Goal: Information Seeking & Learning: Compare options

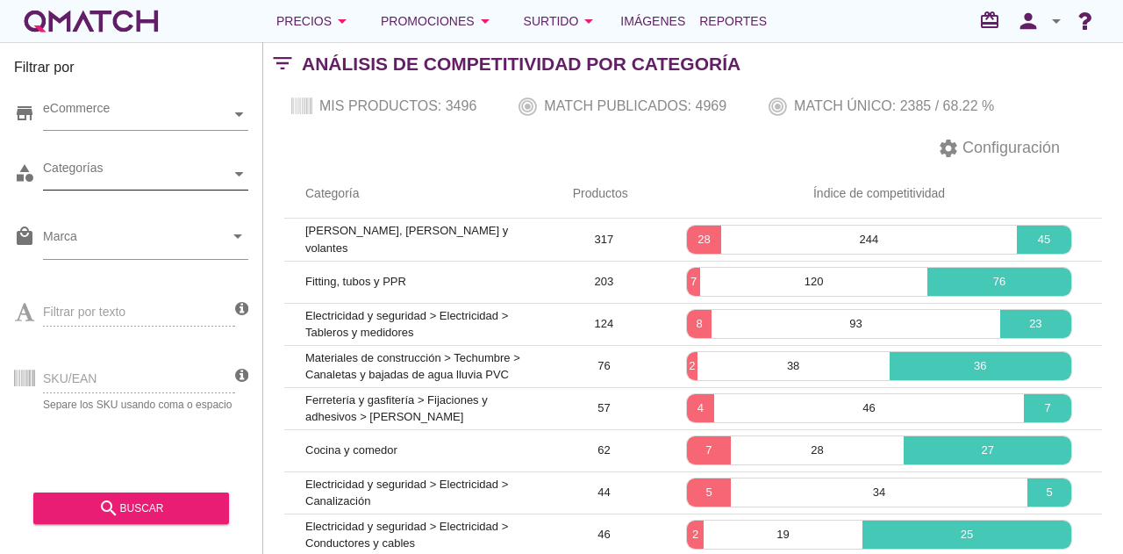
click at [236, 176] on icon at bounding box center [239, 174] width 8 height 8
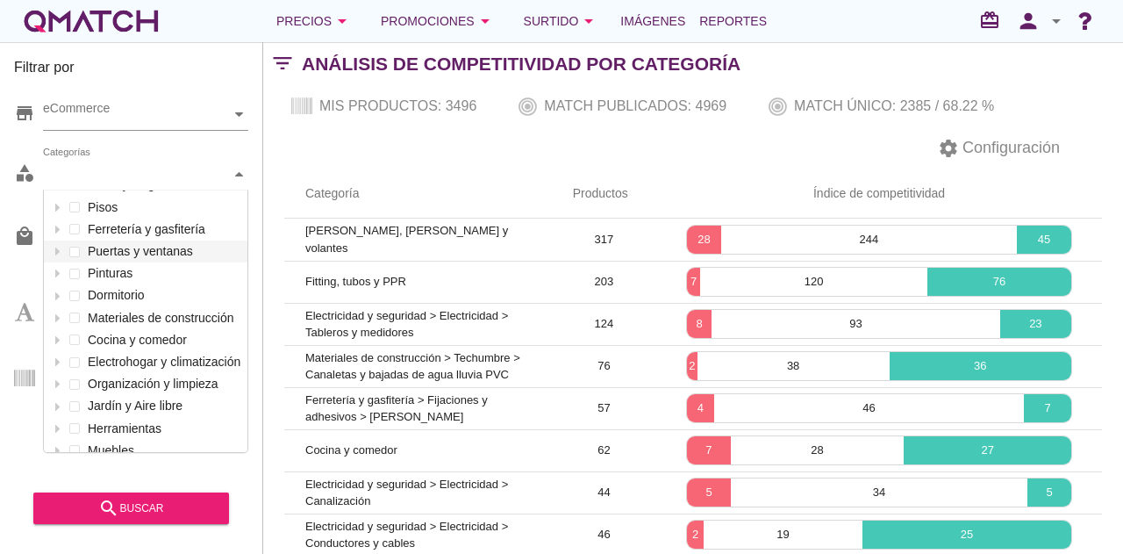
scroll to position [188, 0]
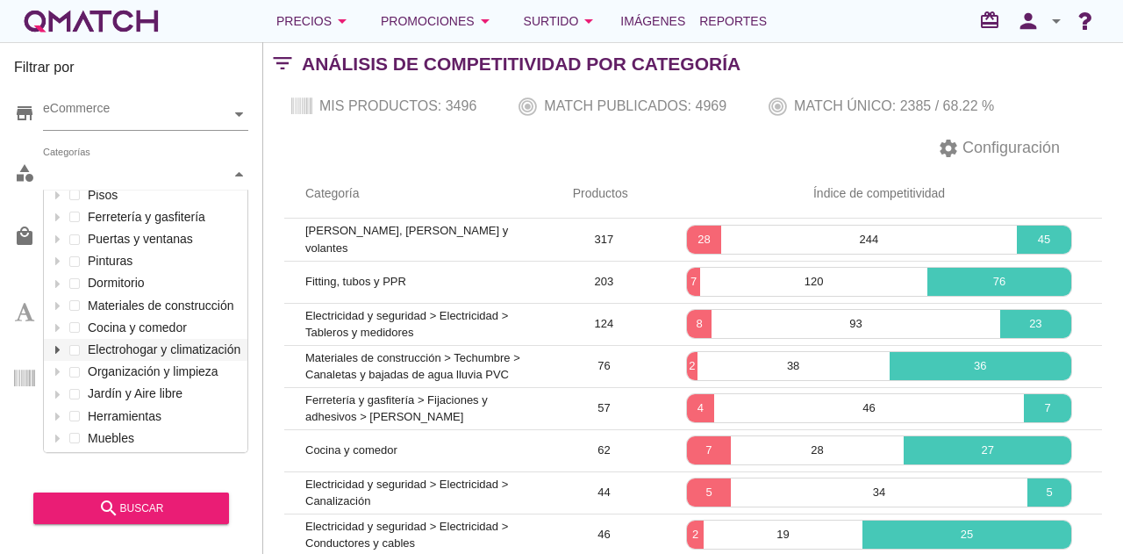
click at [54, 349] on icon at bounding box center [58, 350] width 8 height 8
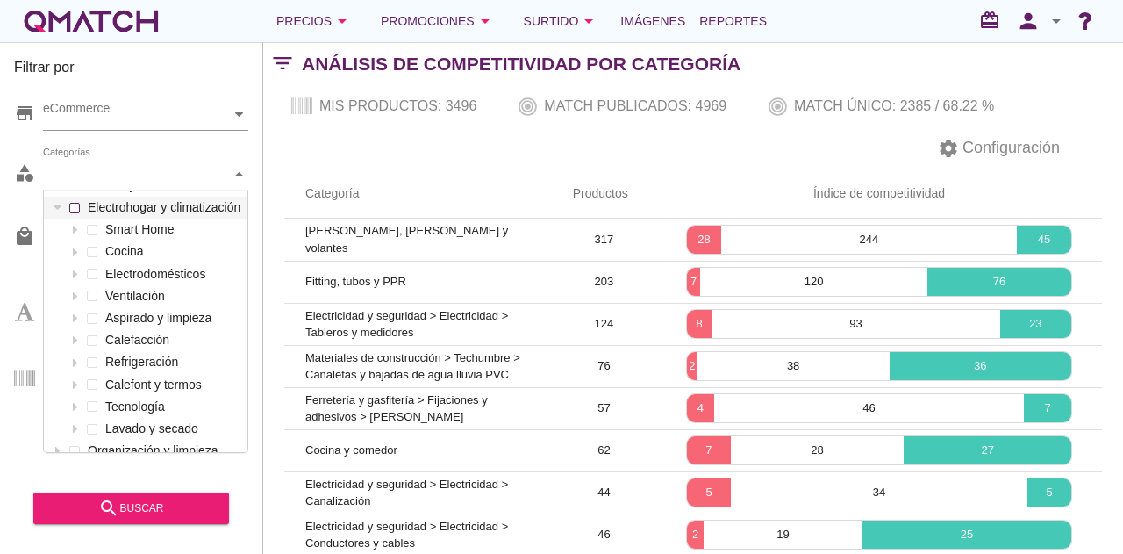
scroll to position [363, 0]
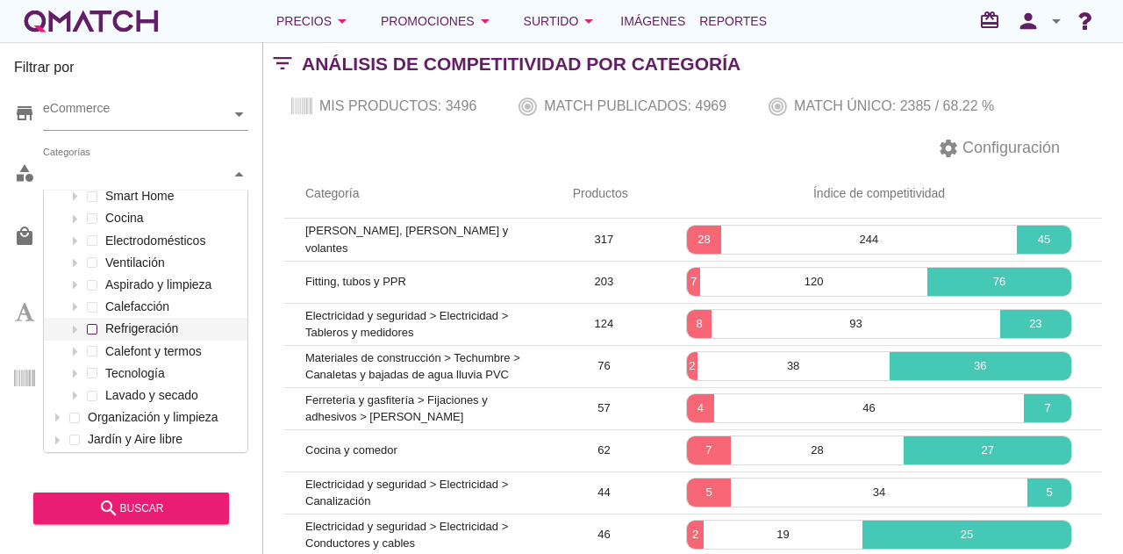
click at [95, 329] on div "Smart Home Cocina Electrodomésticos Ventilación Aspirado y limpieza Calefacción…" at bounding box center [146, 295] width 204 height 221
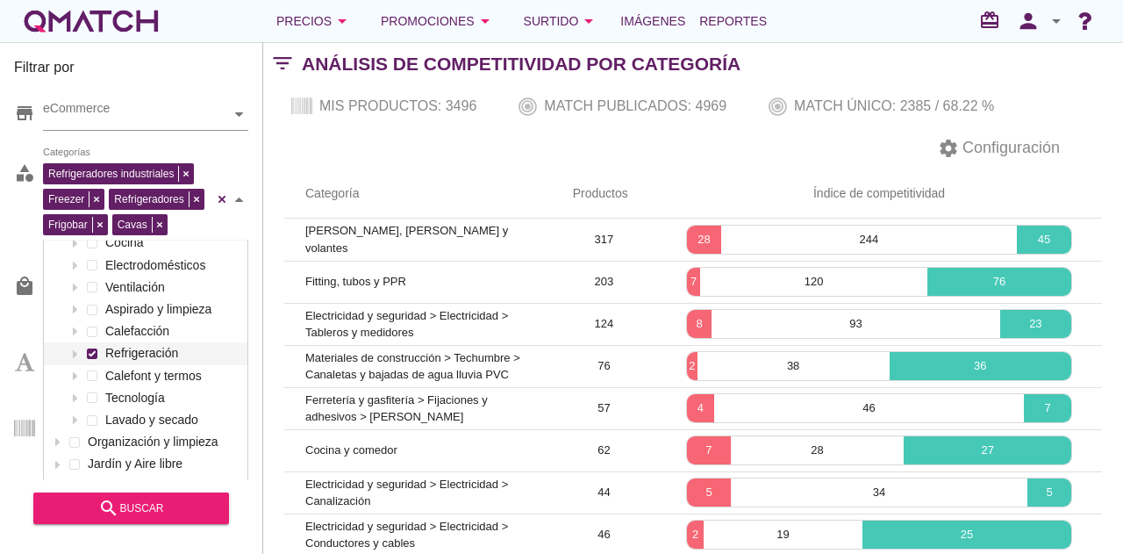
scroll to position [409, 0]
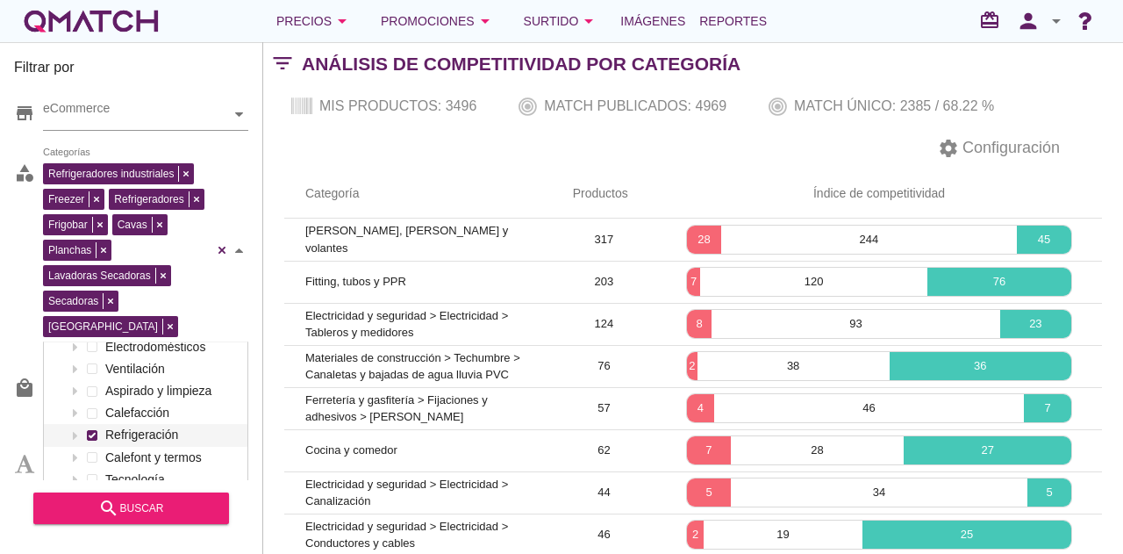
click at [97, 398] on div "Smart Home Cocina Electrodomésticos Ventilación Aspirado y limpieza Calefacción…" at bounding box center [146, 401] width 204 height 221
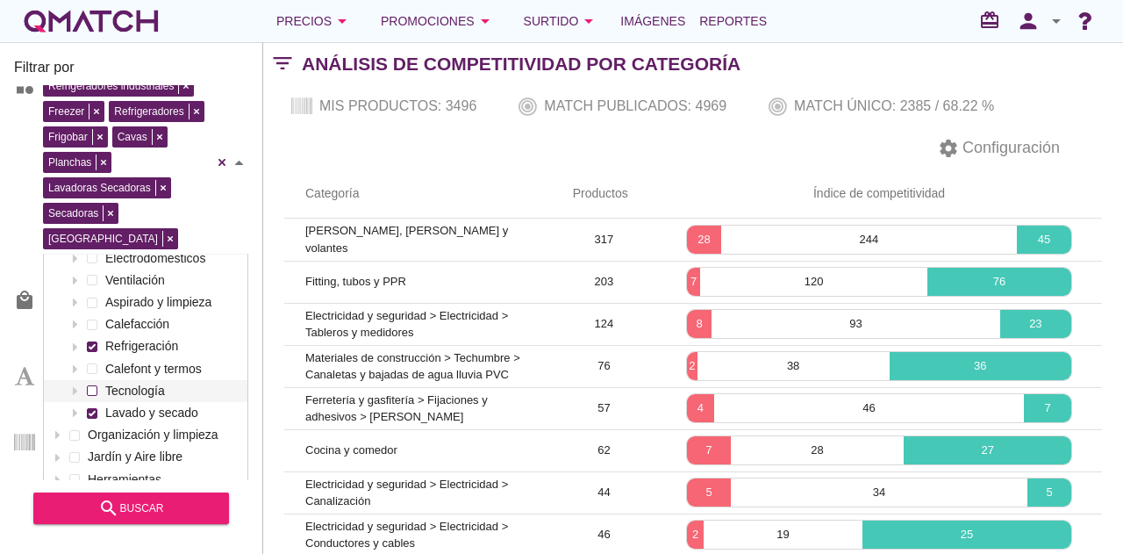
scroll to position [322, 0]
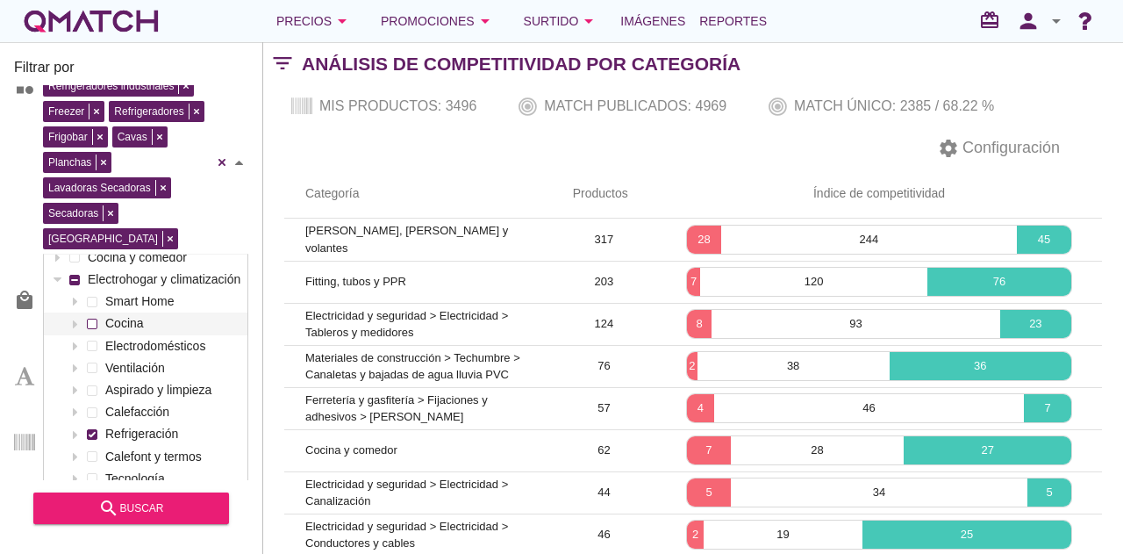
click at [96, 297] on div "Smart Home Cocina Electrodomésticos Ventilación Aspirado y limpieza Calefacción…" at bounding box center [146, 400] width 204 height 221
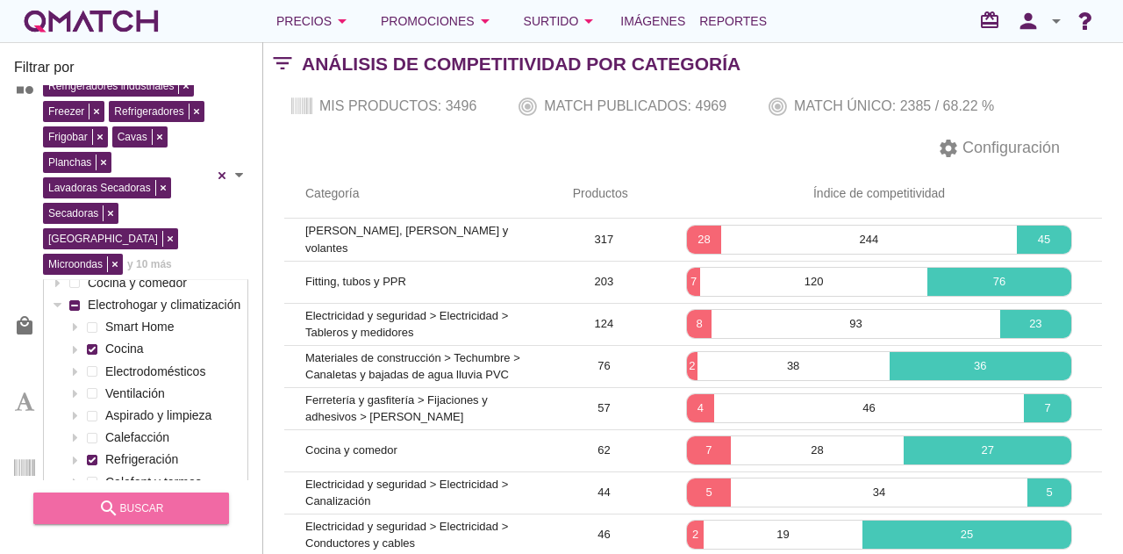
click at [142, 505] on div "search buscar" at bounding box center [131, 508] width 168 height 21
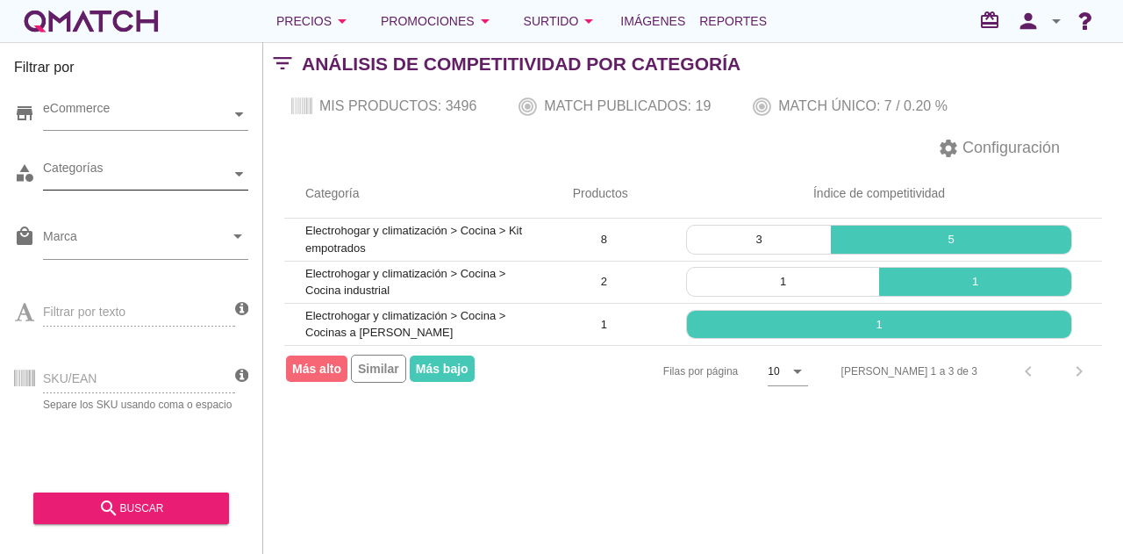
scroll to position [0, 0]
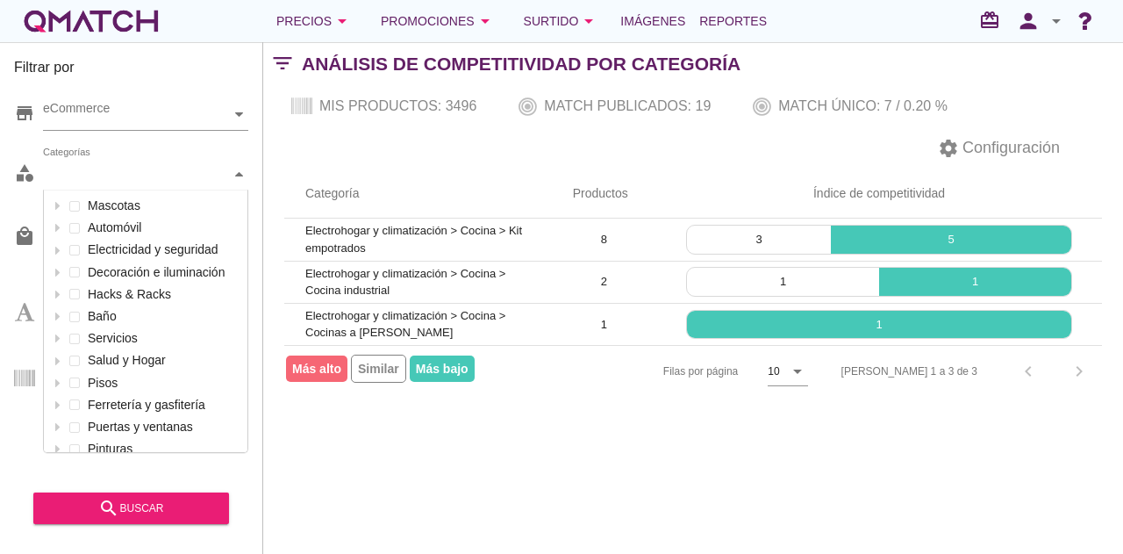
click at [161, 175] on div "Categorías" at bounding box center [137, 174] width 188 height 18
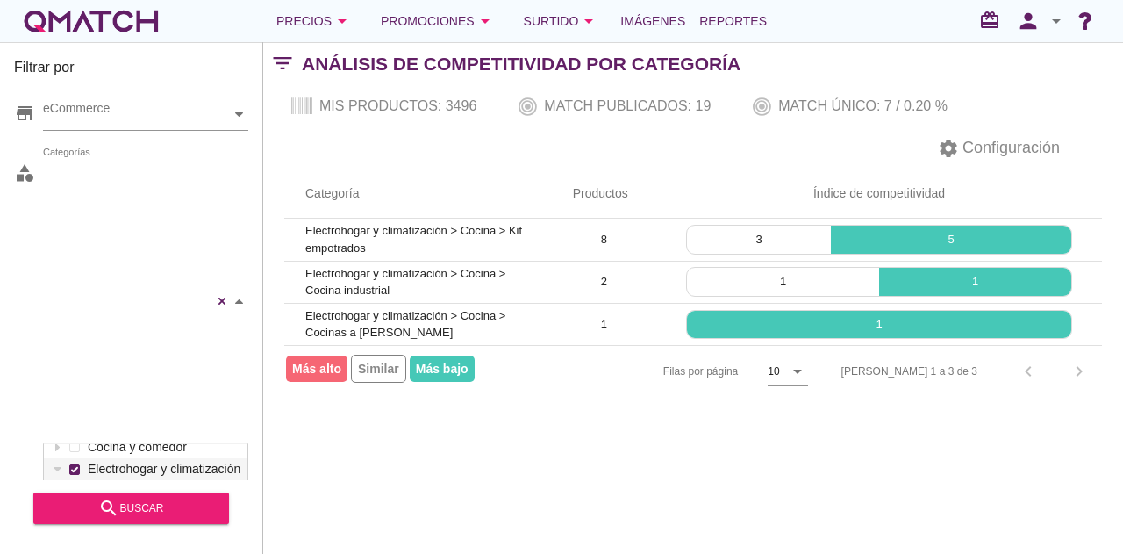
click at [79, 215] on div "Seguridad y Vigilancia Smart Robots de Limpieza Iluminación Inteligente Microon…" at bounding box center [145, 301] width 205 height 285
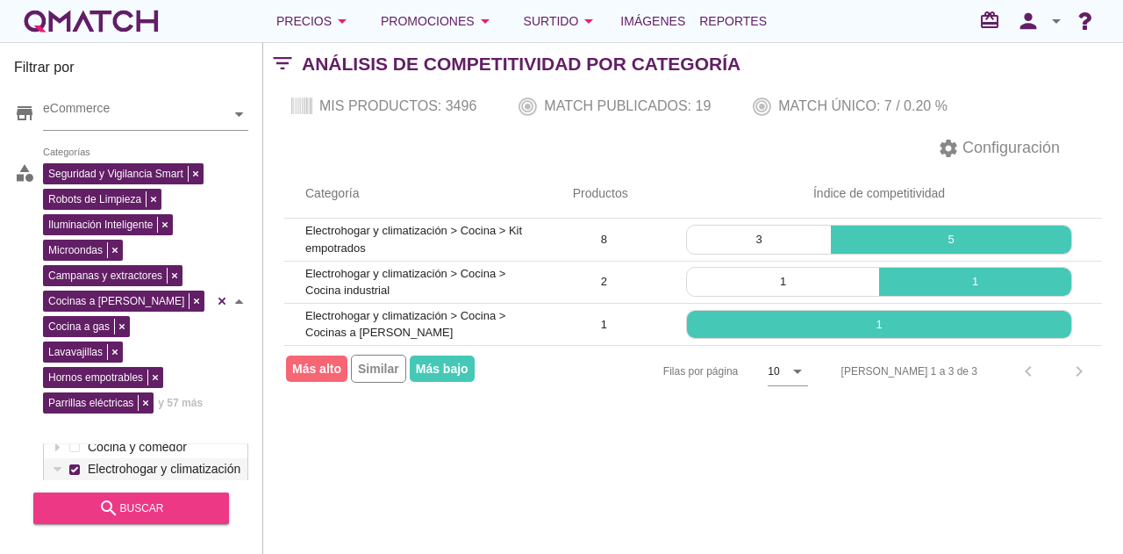
click at [146, 507] on div "search buscar" at bounding box center [131, 508] width 168 height 21
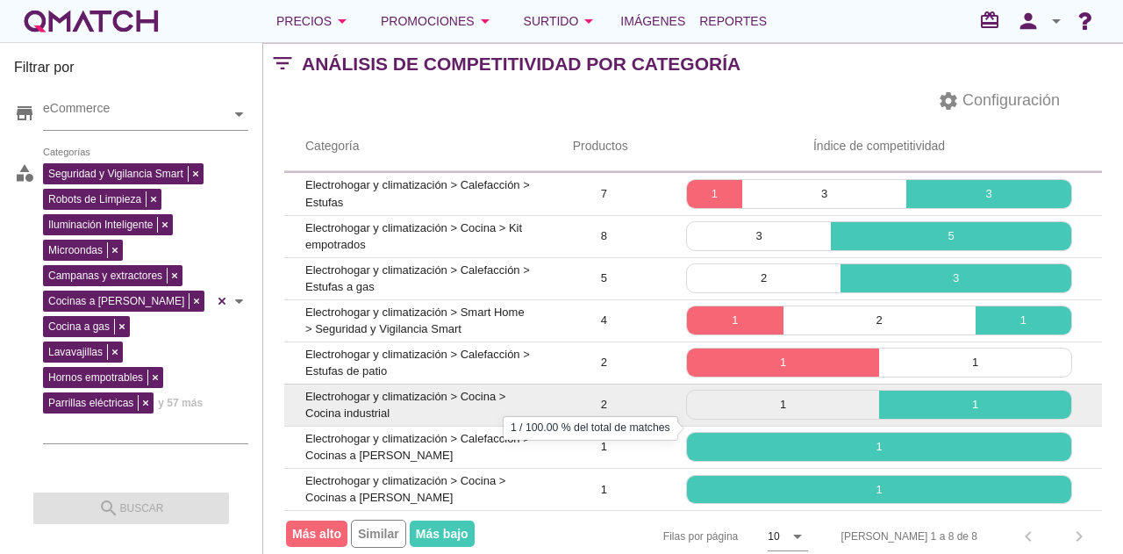
scroll to position [66, 0]
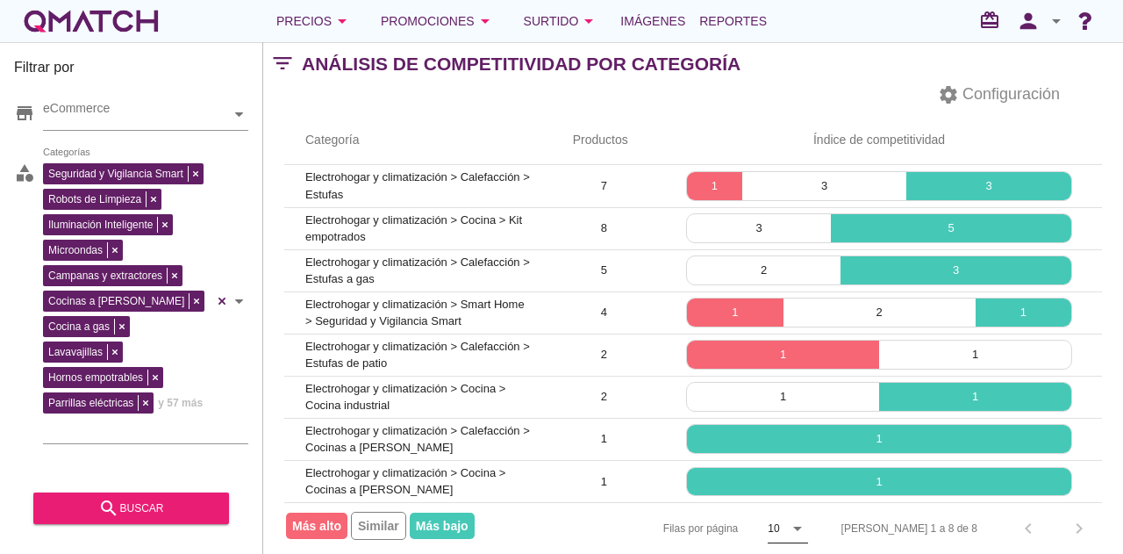
click at [808, 518] on icon "arrow_drop_down" at bounding box center [797, 528] width 21 height 21
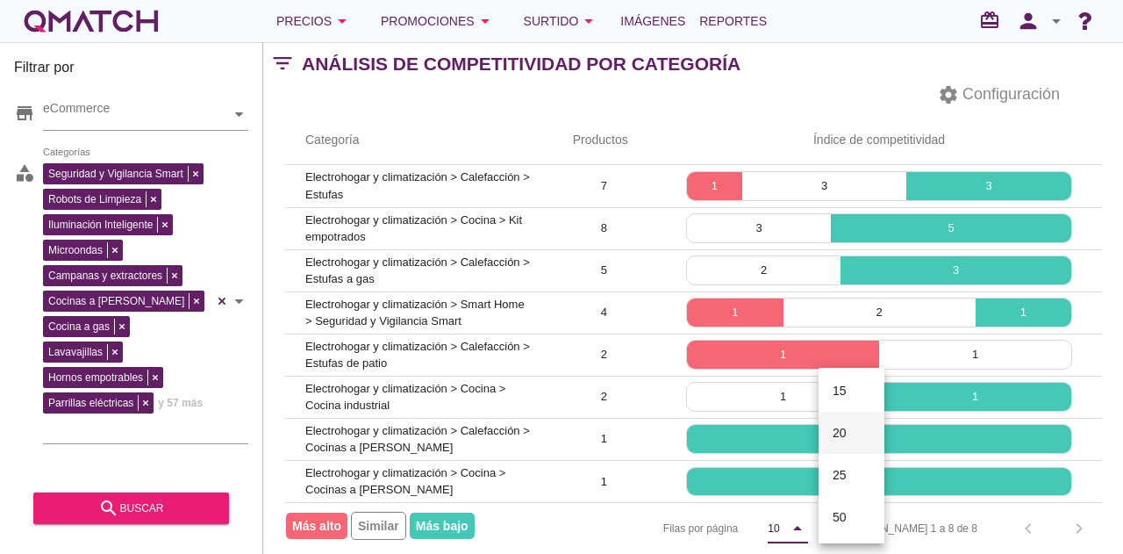
scroll to position [91, 0]
click at [844, 524] on div "50" at bounding box center [852, 515] width 38 height 21
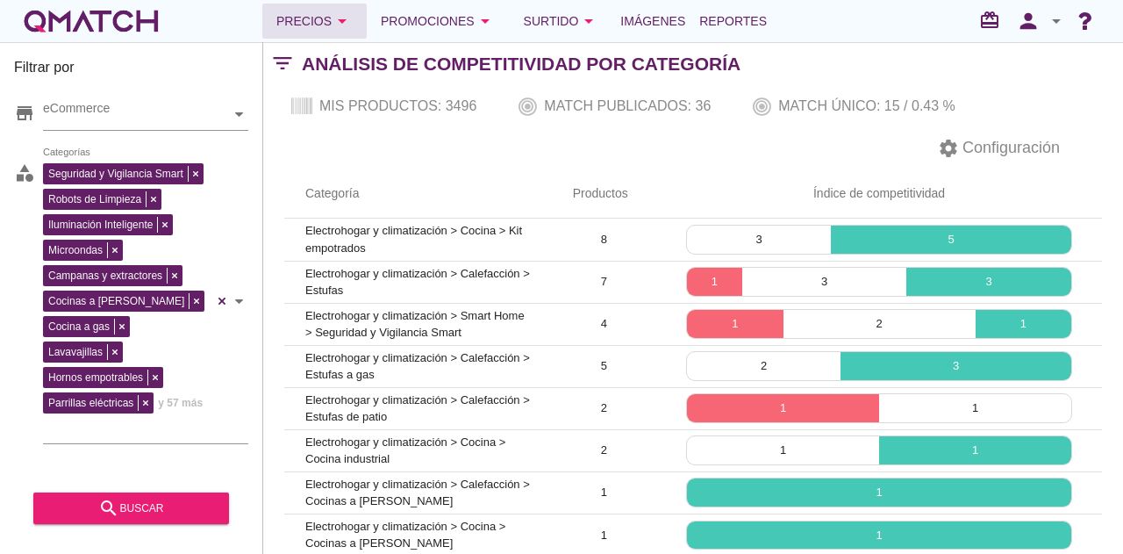
click at [336, 15] on icon "arrow_drop_down" at bounding box center [342, 21] width 21 height 21
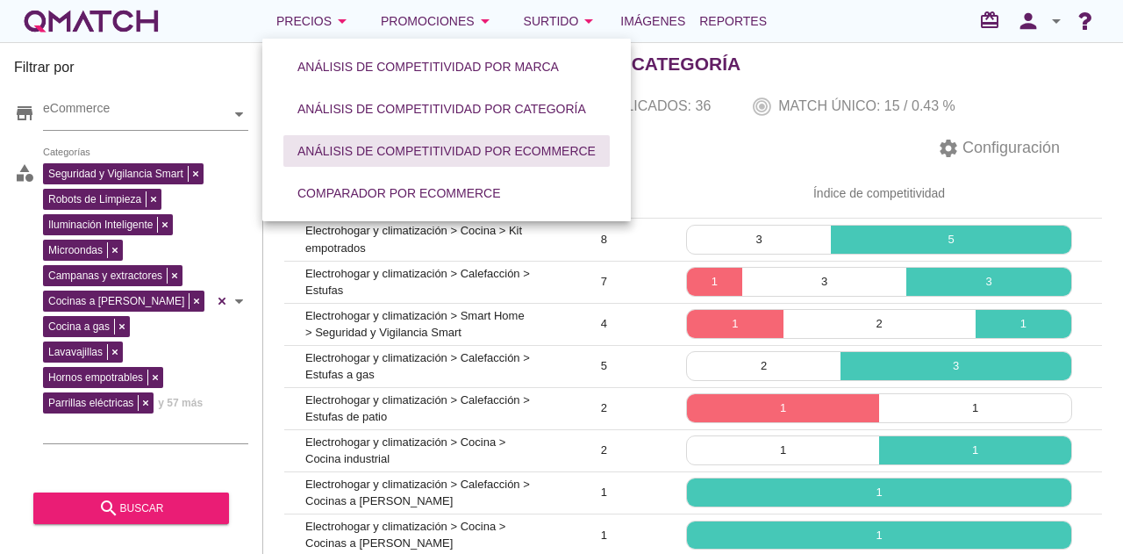
click at [433, 146] on div "Análisis de competitividad por eCommerce" at bounding box center [446, 151] width 298 height 18
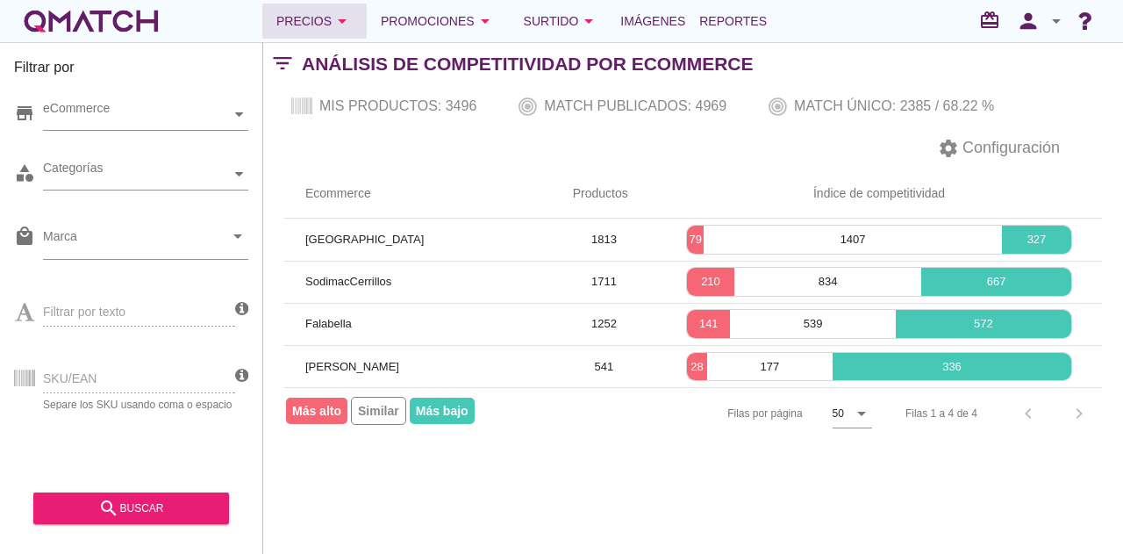
click at [330, 36] on button "Precios arrow_drop_down" at bounding box center [314, 21] width 104 height 35
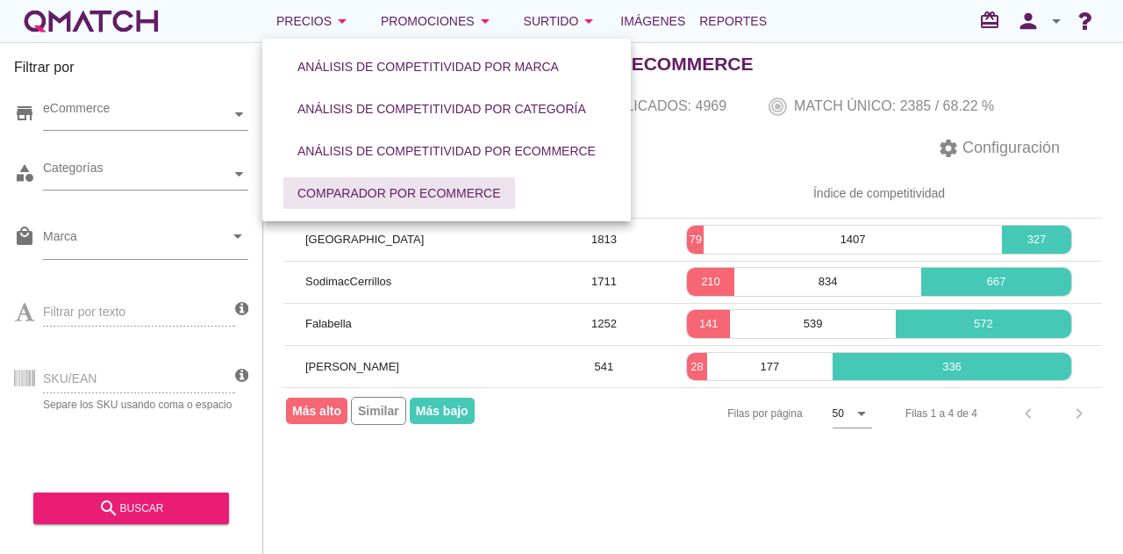
click at [375, 206] on button "Comparador por eCommerce" at bounding box center [399, 193] width 232 height 32
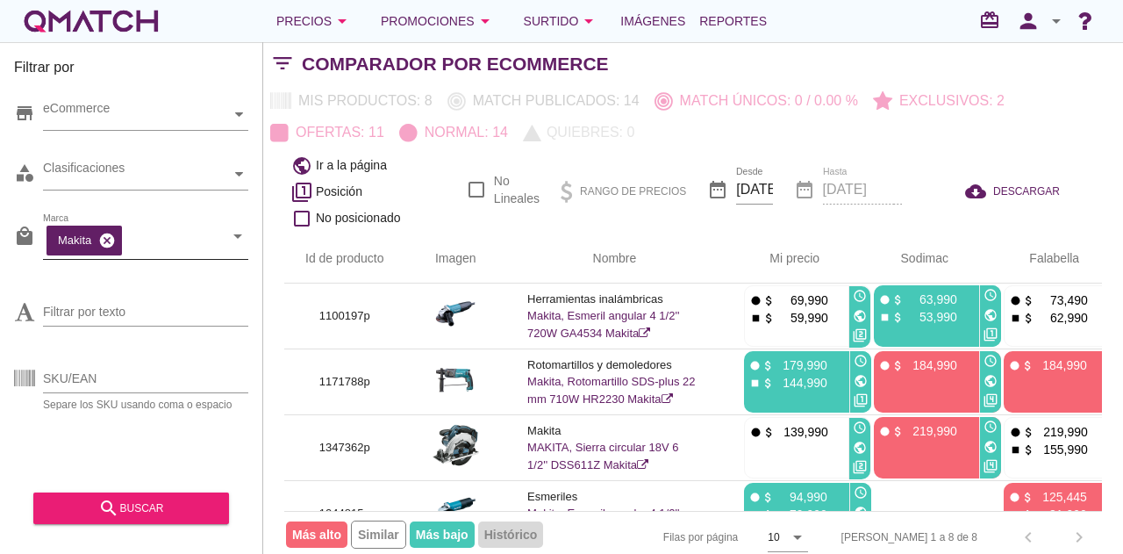
click at [105, 241] on icon "cancel" at bounding box center [107, 241] width 18 height 18
click at [219, 172] on div "Clasificaciones" at bounding box center [137, 174] width 188 height 18
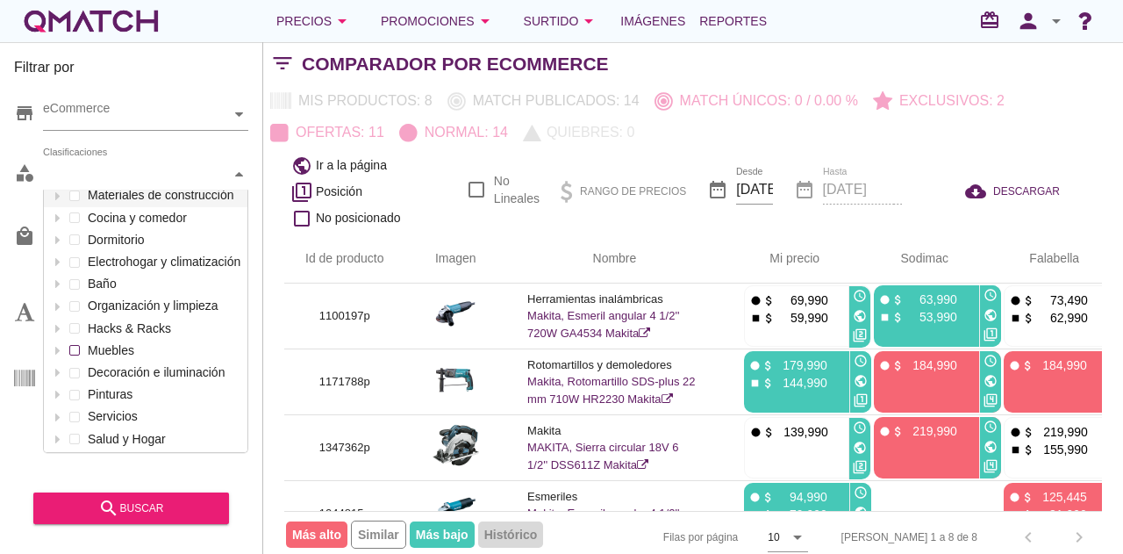
scroll to position [176, 0]
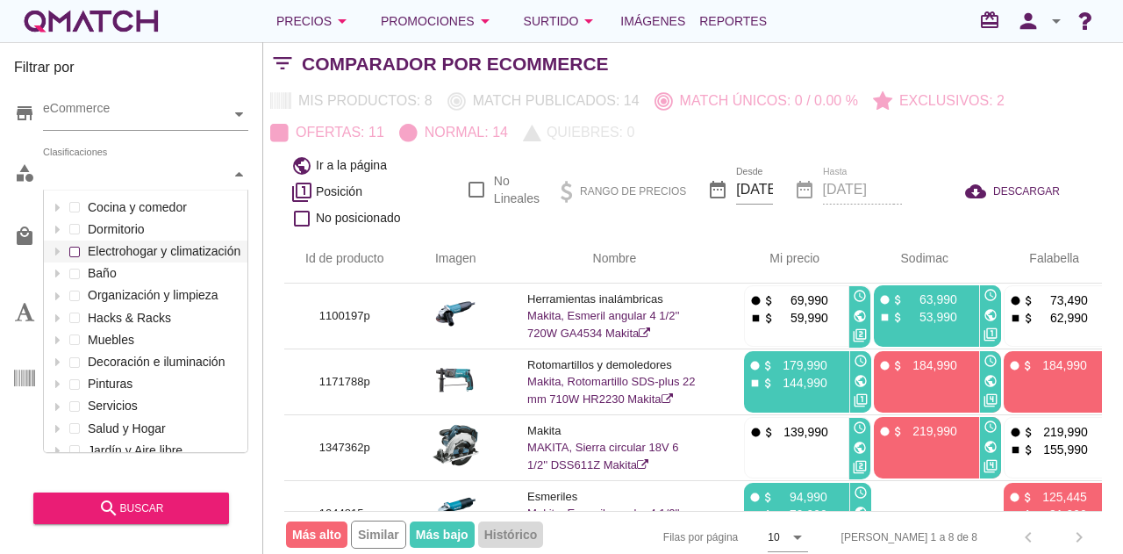
click at [75, 190] on div "Clasificaciones Electricidad y seguridad Mascotas Automóvil Pisos Ferretería y …" at bounding box center [145, 175] width 205 height 32
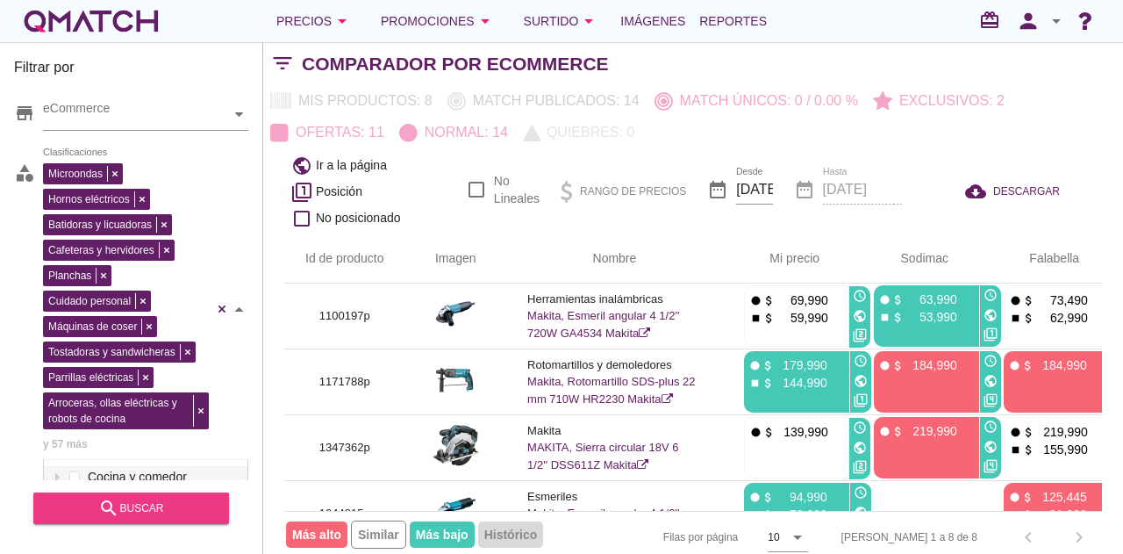
click at [116, 513] on icon "search" at bounding box center [108, 508] width 21 height 21
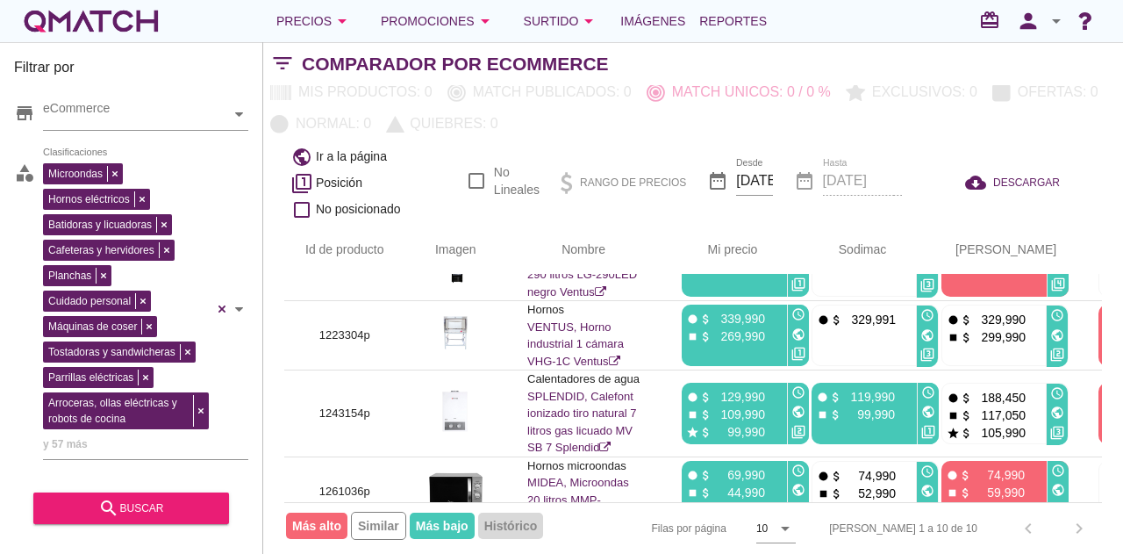
scroll to position [20, 0]
click at [796, 518] on icon "arrow_drop_down" at bounding box center [785, 528] width 21 height 21
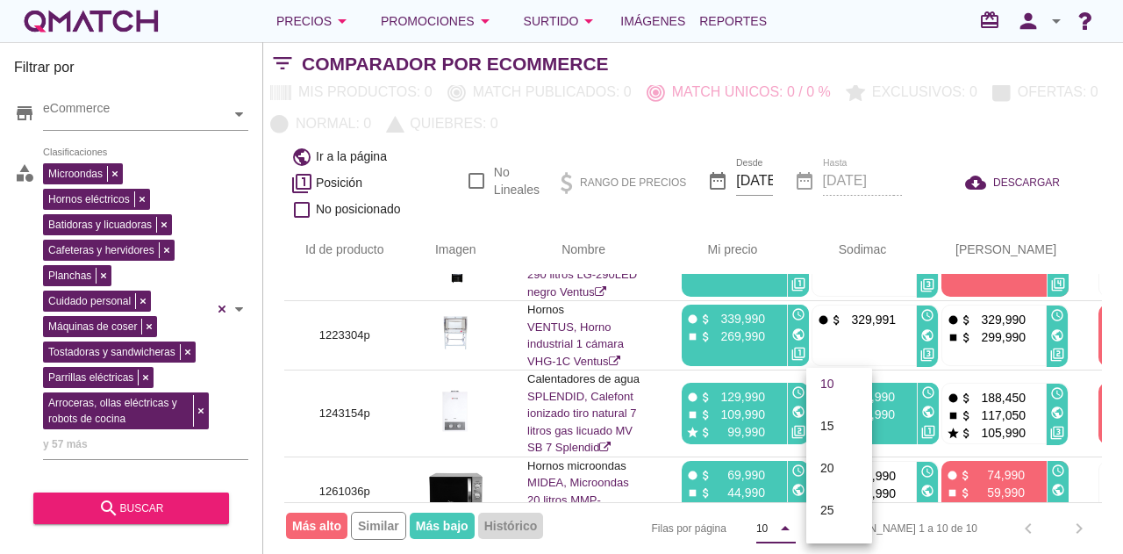
scroll to position [91, 0]
click at [842, 514] on div "50" at bounding box center [839, 515] width 38 height 21
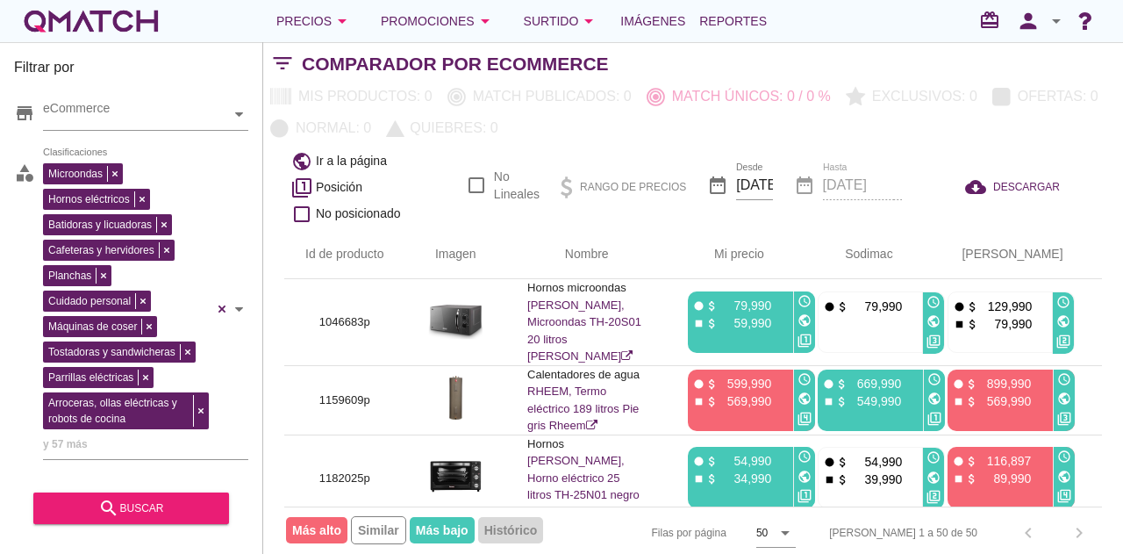
scroll to position [0, 0]
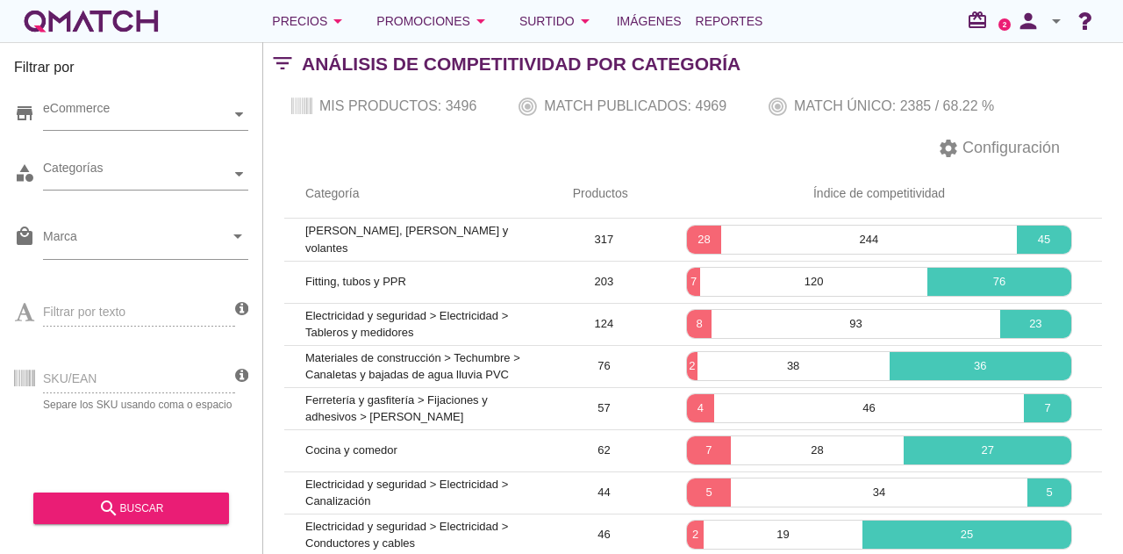
click at [86, 29] on div "white-qmatch-logo" at bounding box center [91, 21] width 140 height 35
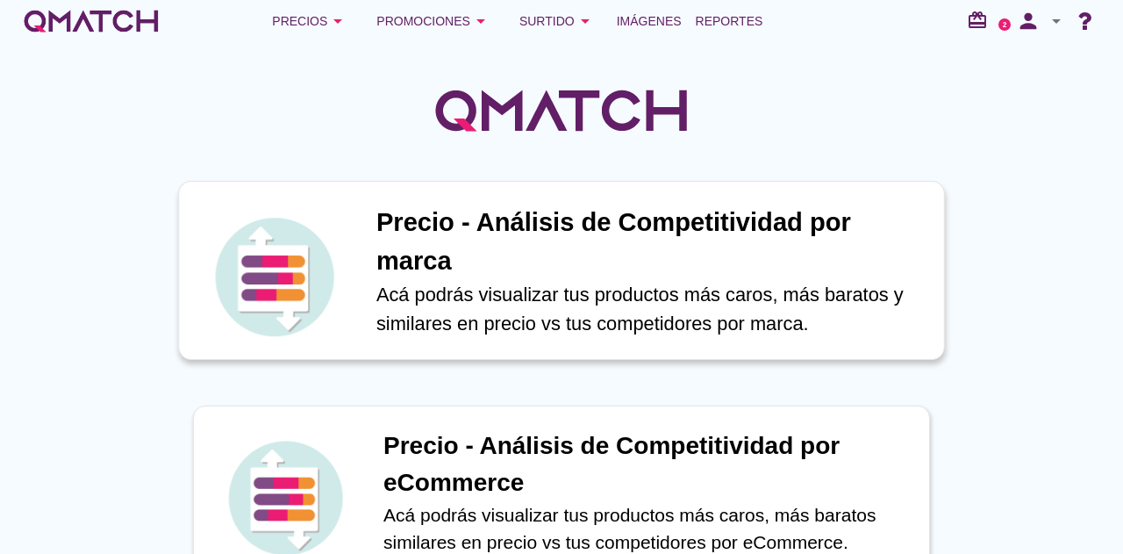
click at [605, 249] on h1 "Precio - Análisis de Competitividad por marca" at bounding box center [650, 242] width 549 height 76
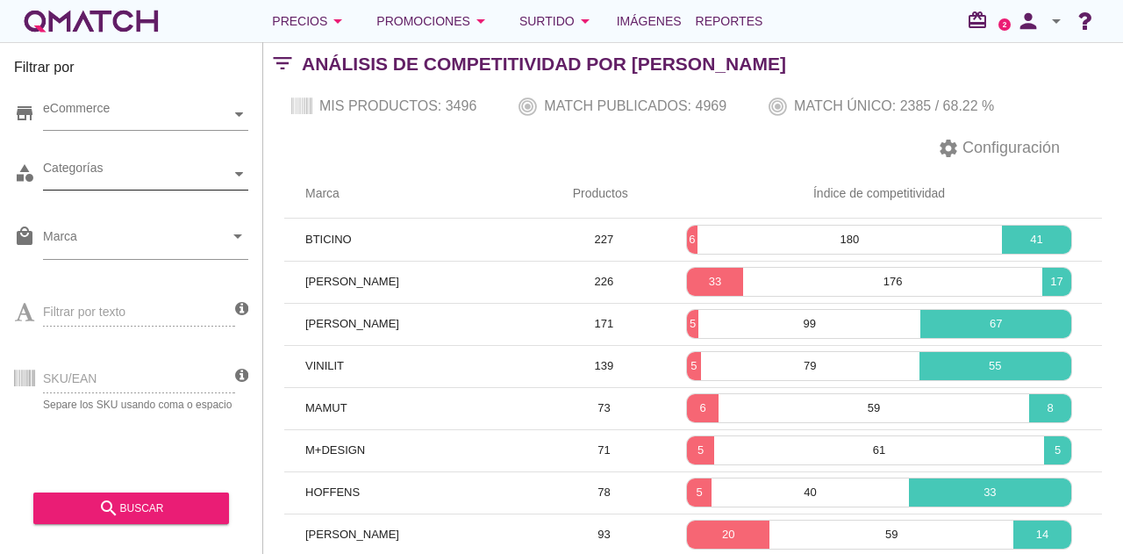
click at [241, 176] on icon at bounding box center [239, 174] width 8 height 8
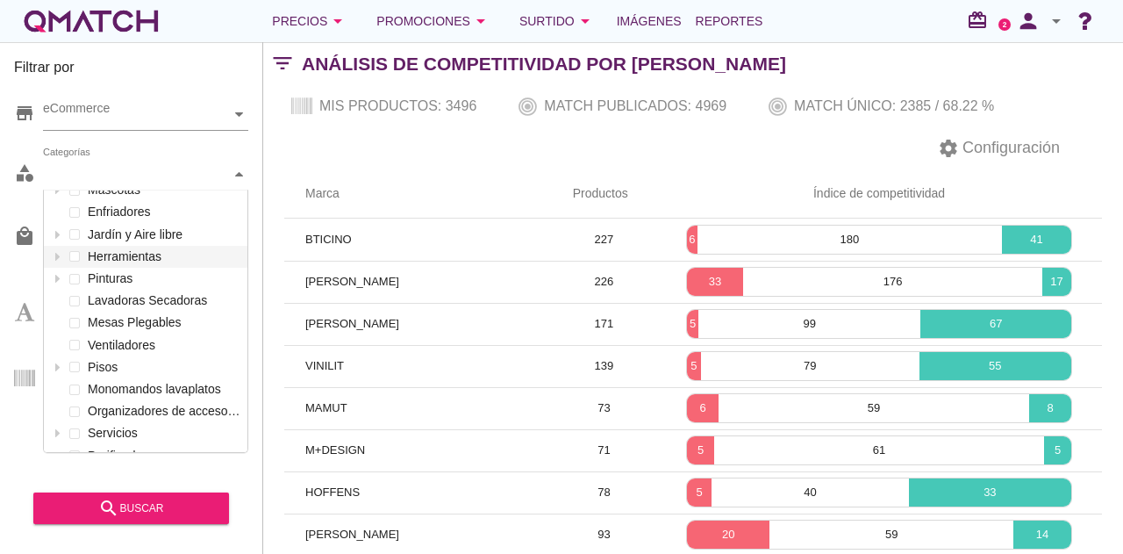
scroll to position [830, 0]
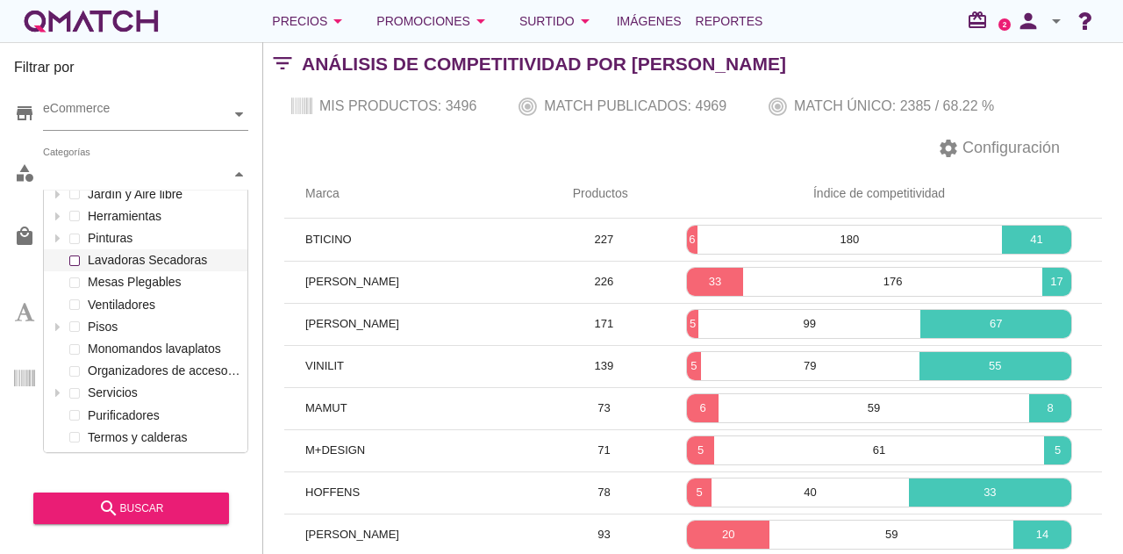
click at [72, 262] on span at bounding box center [74, 260] width 7 height 7
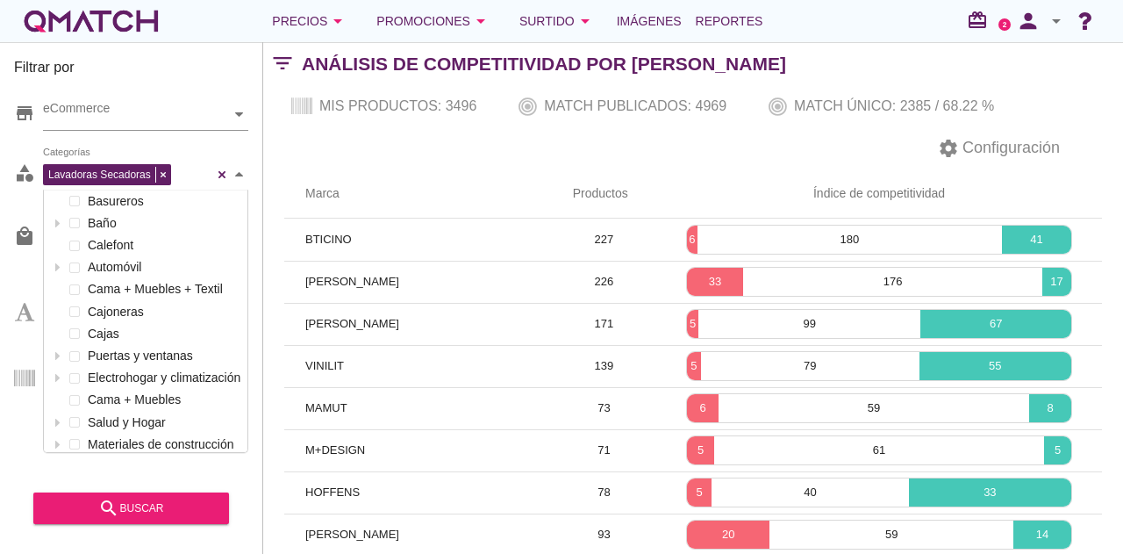
scroll to position [391, 0]
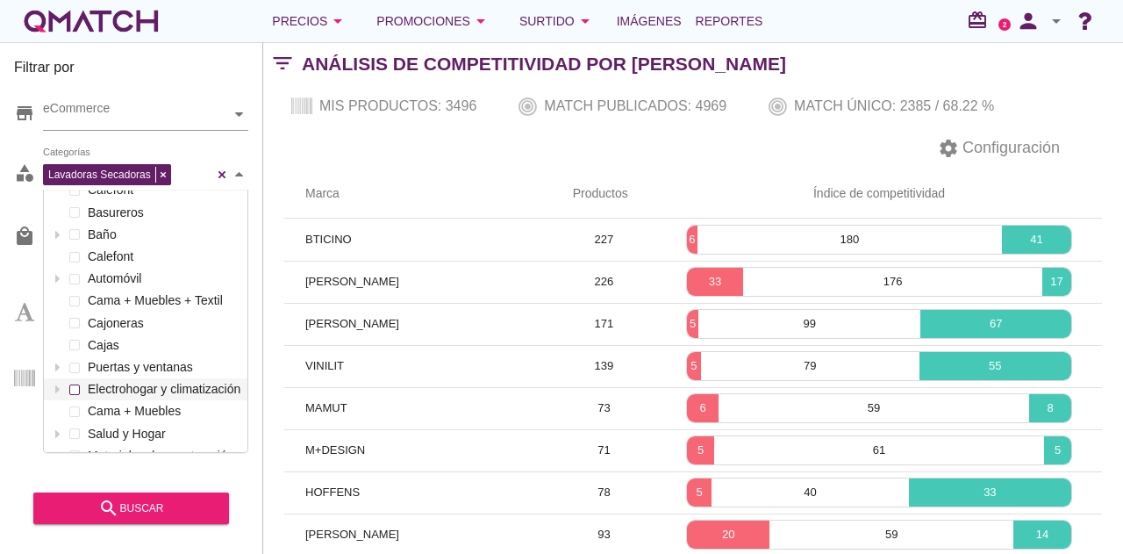
click at [77, 190] on div "Lavadoras Secadoras Categorías Organización y limpieza Ferretería y gasfitería …" at bounding box center [145, 175] width 205 height 32
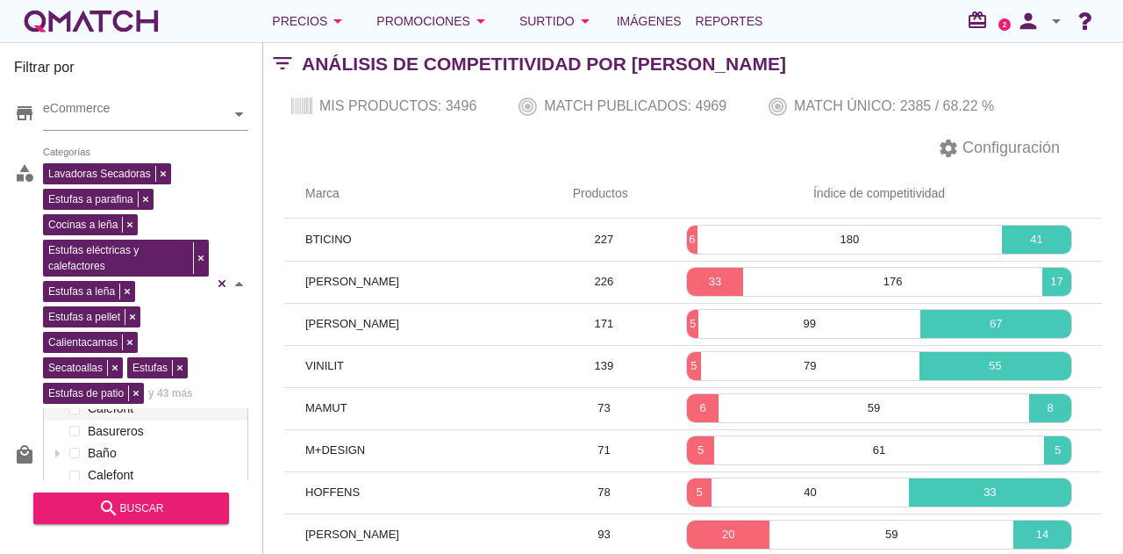
click at [253, 332] on div "Filtrar por store eCommerce category Lavadoras Secadoras Estufas a parafina Coc…" at bounding box center [131, 298] width 263 height 512
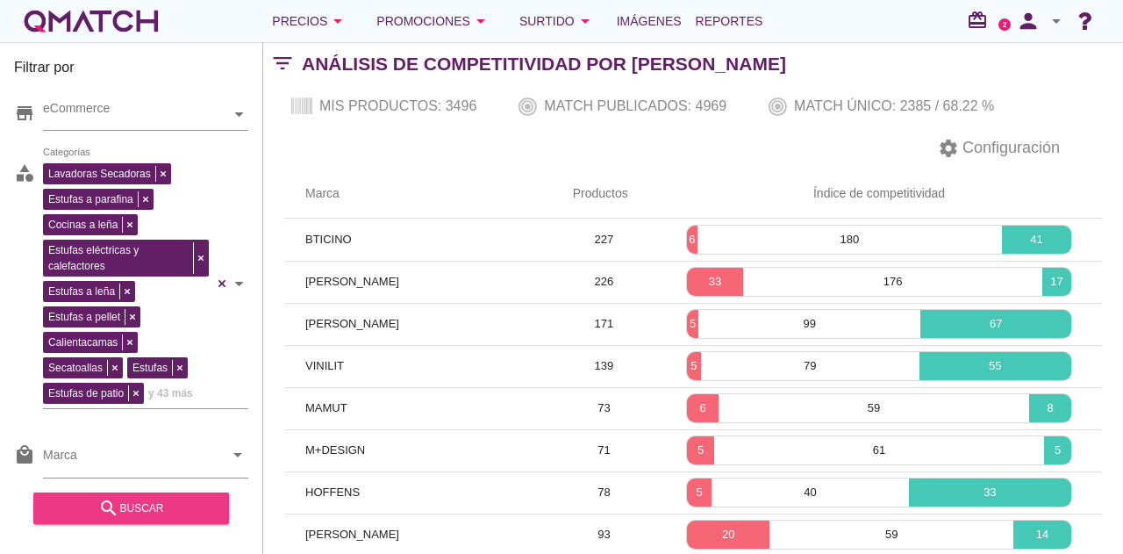
click at [154, 507] on div "search buscar" at bounding box center [131, 508] width 168 height 21
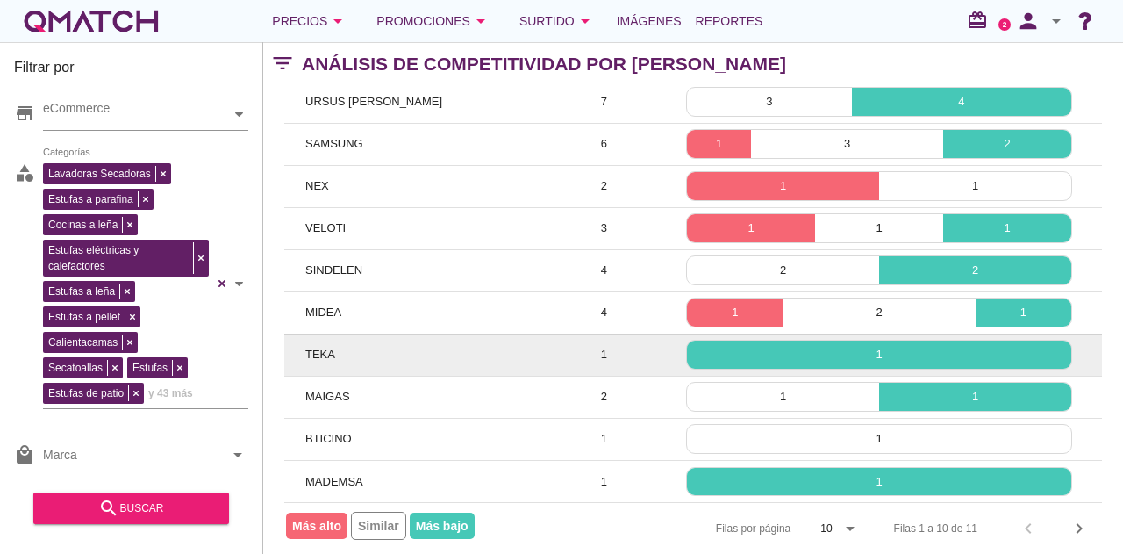
scroll to position [150, 0]
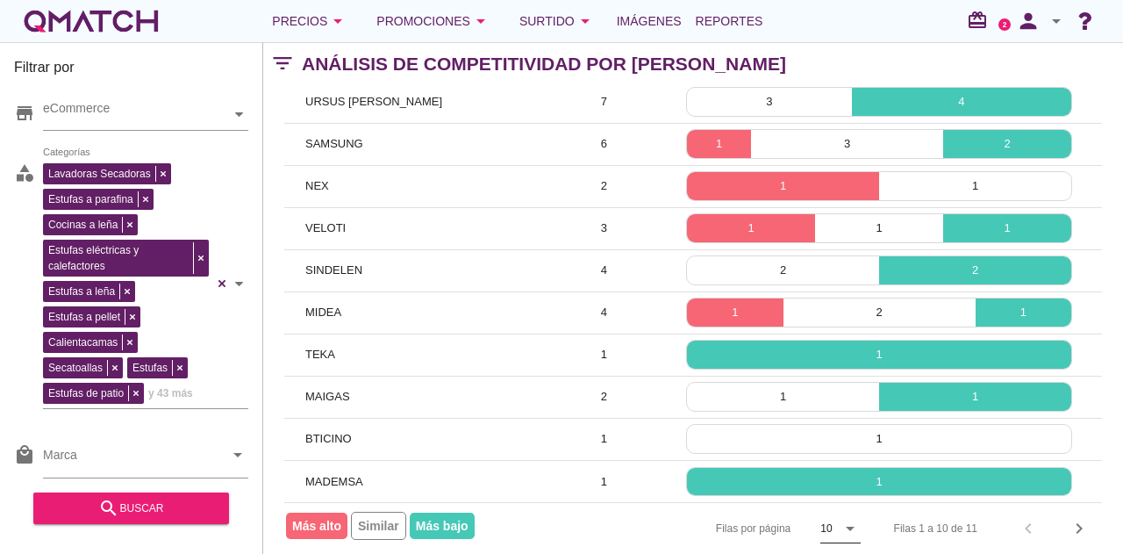
click at [841, 520] on icon "arrow_drop_down" at bounding box center [850, 528] width 21 height 21
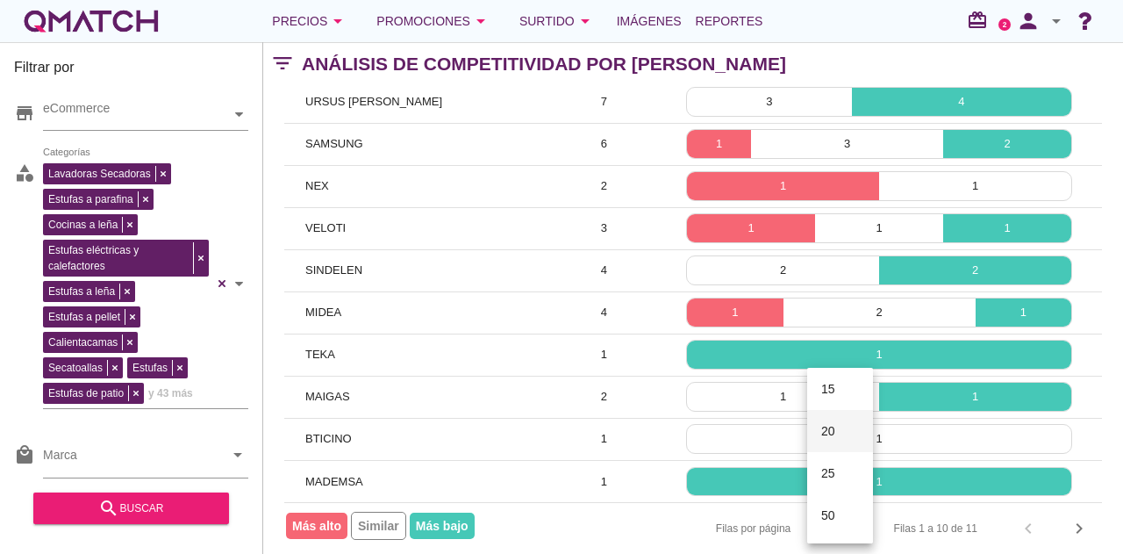
click at [841, 522] on div "50" at bounding box center [840, 515] width 38 height 21
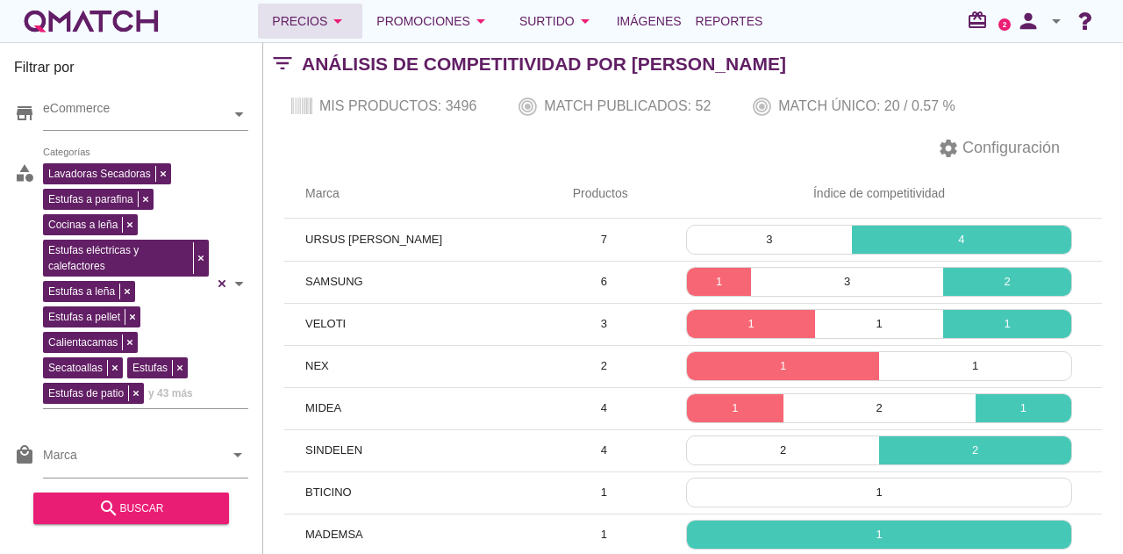
click at [312, 17] on div "Precios arrow_drop_down" at bounding box center [310, 21] width 76 height 21
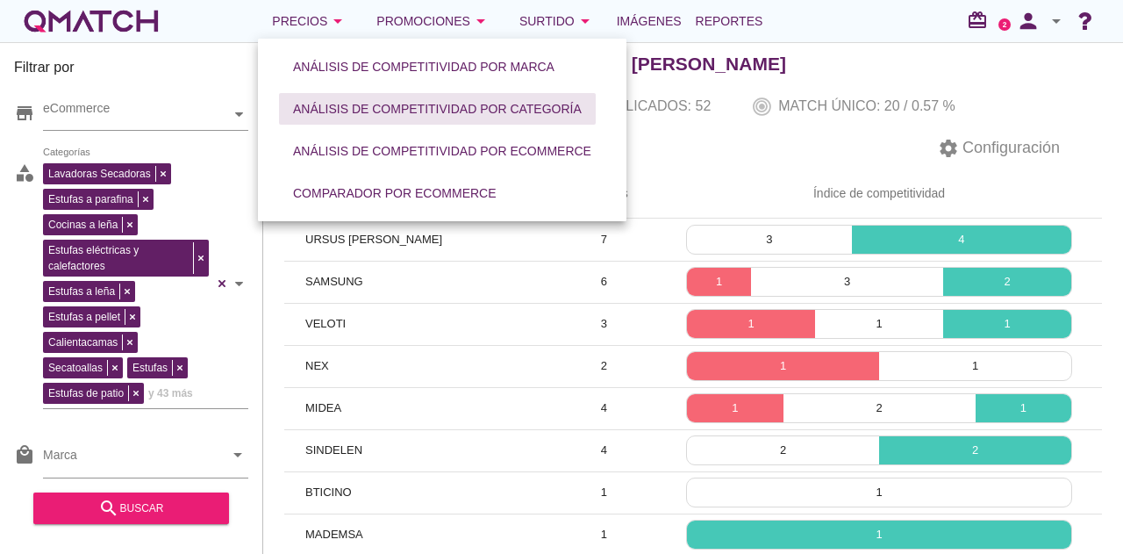
click at [451, 111] on div "Análisis de competitividad por categoría" at bounding box center [437, 109] width 289 height 18
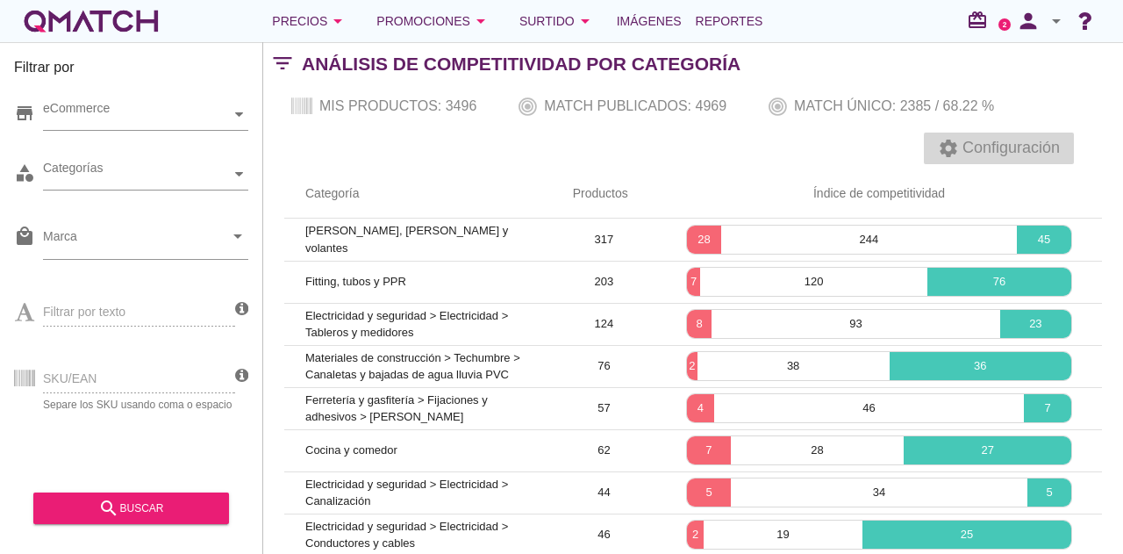
click at [983, 141] on span "Configuración" at bounding box center [1009, 148] width 101 height 24
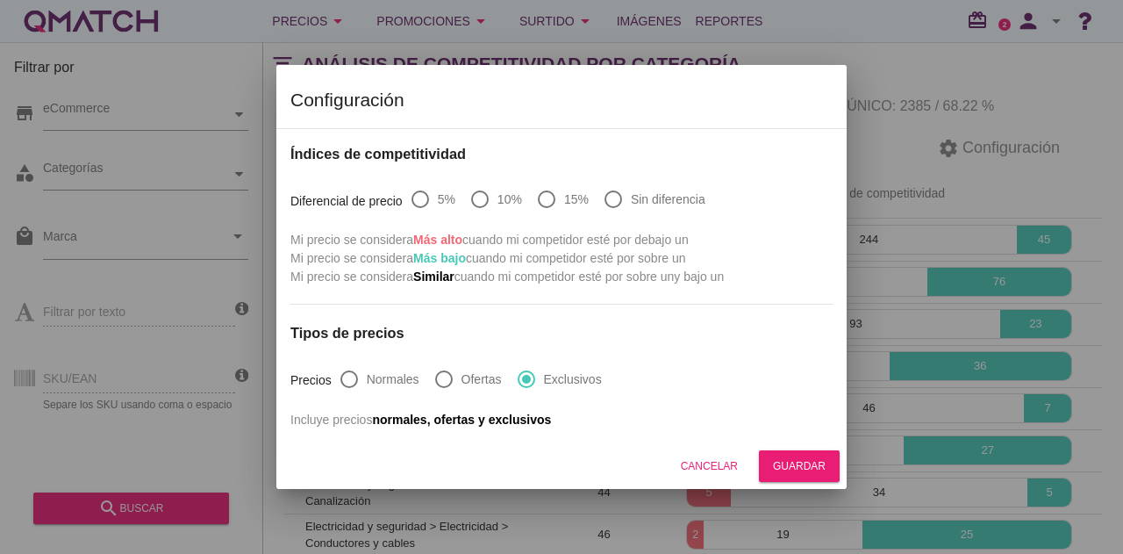
click at [942, 76] on div at bounding box center [561, 277] width 1123 height 554
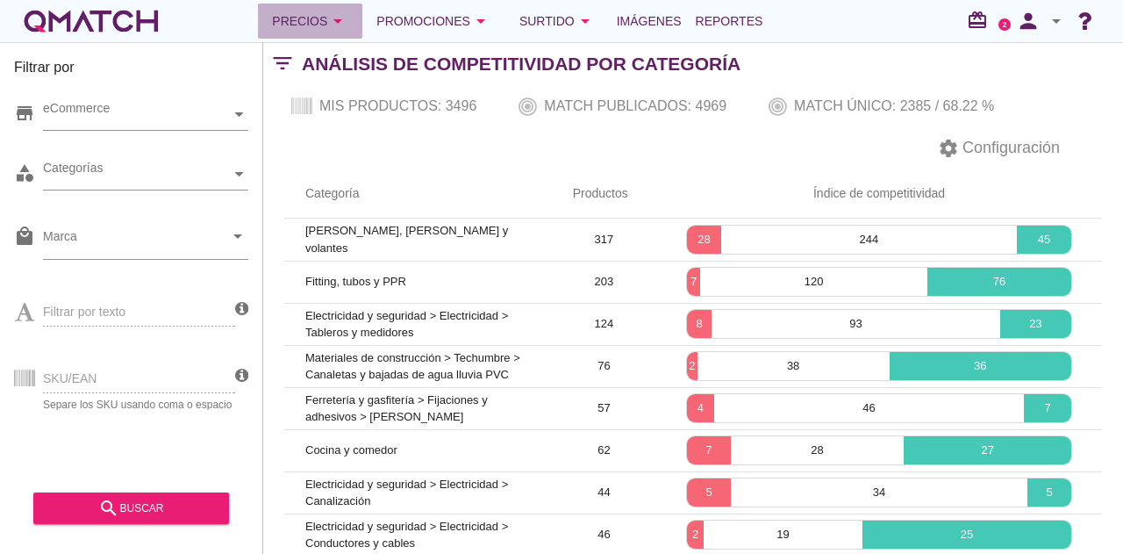
click at [342, 20] on icon "arrow_drop_down" at bounding box center [337, 21] width 21 height 21
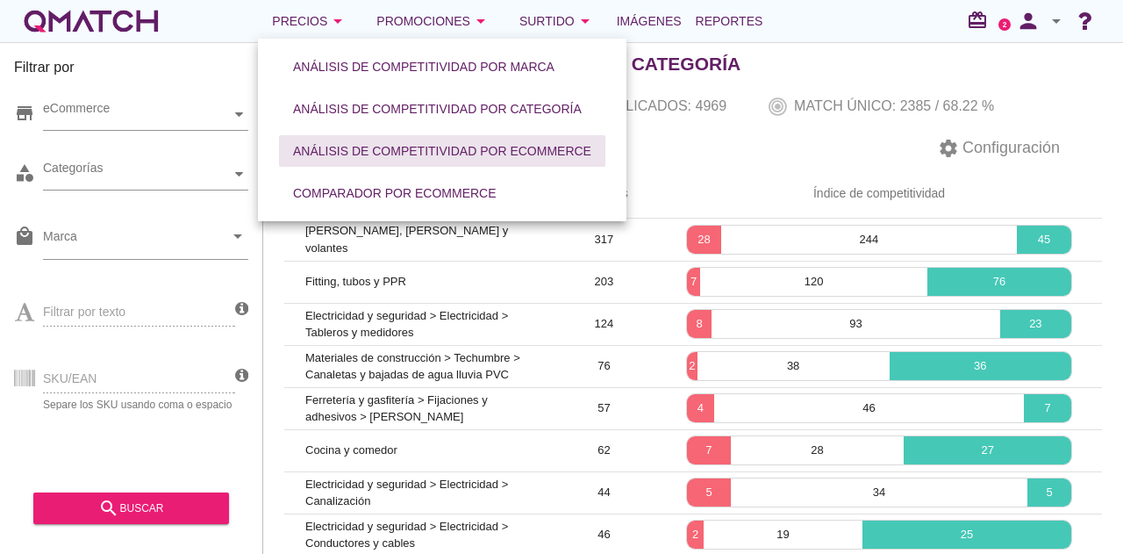
click at [417, 144] on div "Análisis de competitividad por eCommerce" at bounding box center [442, 151] width 298 height 18
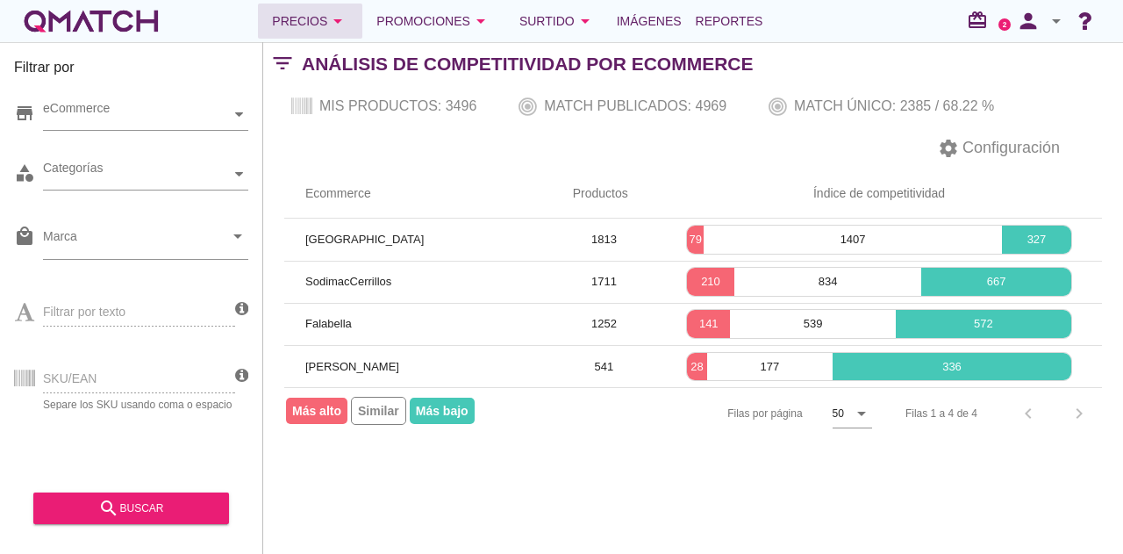
click at [342, 27] on icon "arrow_drop_down" at bounding box center [337, 21] width 21 height 21
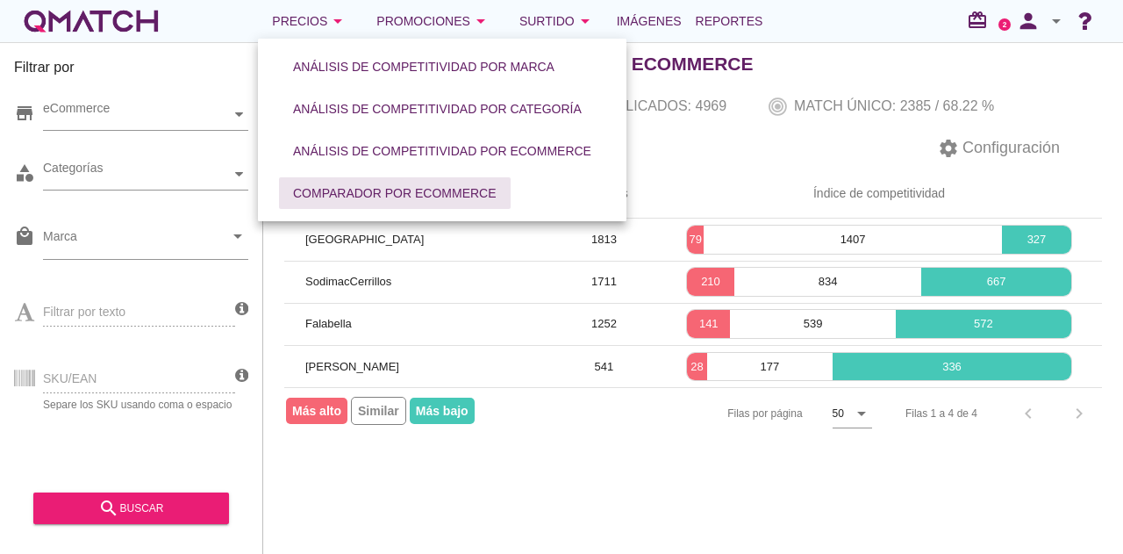
click at [392, 196] on div "Comparador por eCommerce" at bounding box center [395, 193] width 204 height 18
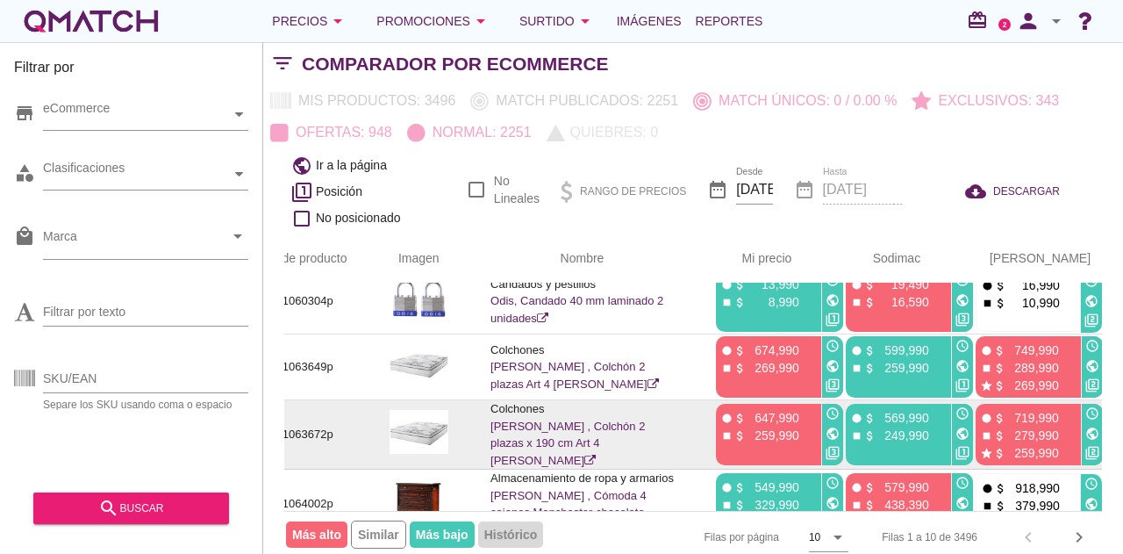
scroll to position [0, 37]
